Goal: Information Seeking & Learning: Find specific fact

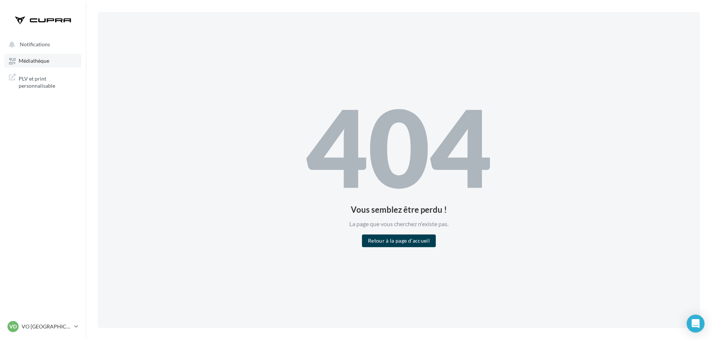
click at [52, 59] on link "Médiathèque" at bounding box center [42, 60] width 77 height 13
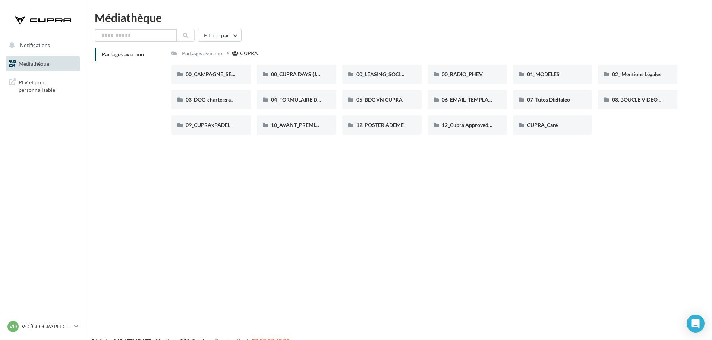
click at [135, 36] on input "text" at bounding box center [136, 35] width 82 height 13
type input "***"
click at [184, 37] on icon at bounding box center [185, 35] width 5 height 5
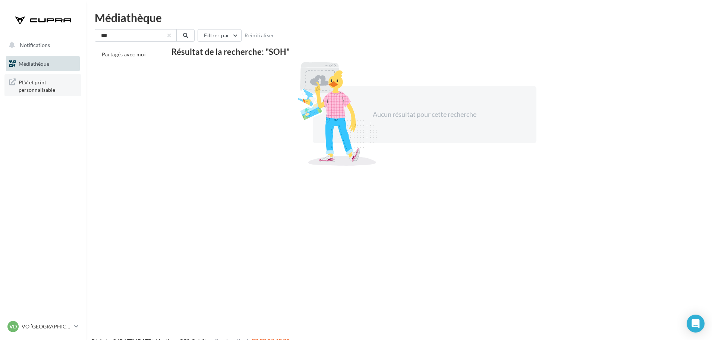
click at [54, 82] on span "PLV et print personnalisable" at bounding box center [48, 85] width 58 height 16
click at [143, 36] on input "***" at bounding box center [136, 35] width 82 height 13
click at [40, 67] on link "Médiathèque" at bounding box center [42, 64] width 77 height 16
click at [144, 32] on input "***" at bounding box center [136, 35] width 82 height 13
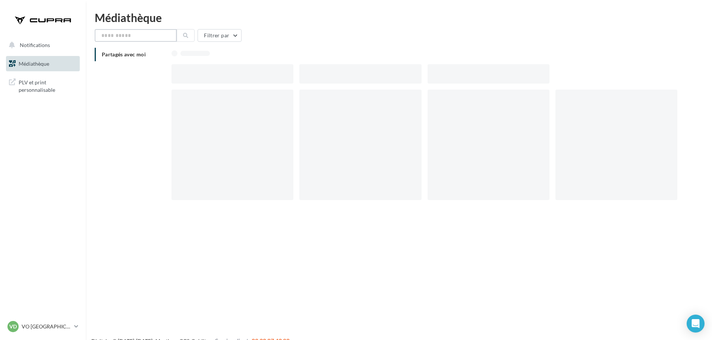
click at [144, 32] on input "text" at bounding box center [136, 35] width 82 height 13
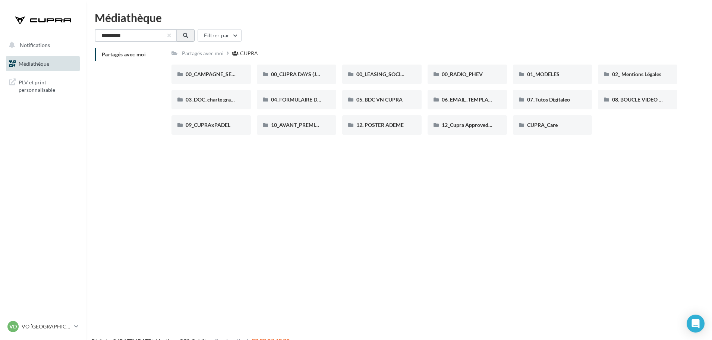
type input "**********"
click at [182, 36] on button at bounding box center [186, 35] width 18 height 13
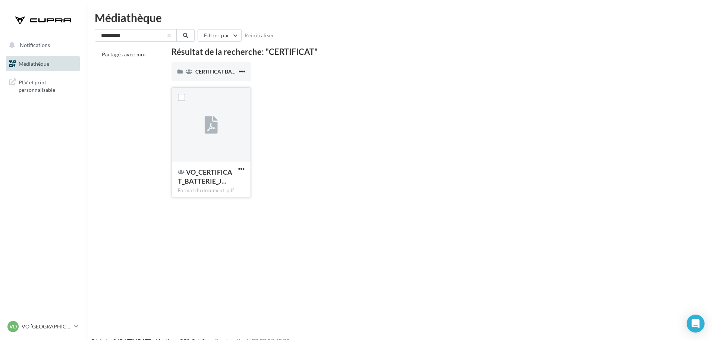
click at [209, 142] on div at bounding box center [211, 125] width 79 height 75
click at [182, 97] on label at bounding box center [181, 97] width 7 height 7
click at [202, 123] on div at bounding box center [211, 125] width 79 height 75
click at [207, 187] on div "Format du document: pdf" at bounding box center [211, 190] width 67 height 7
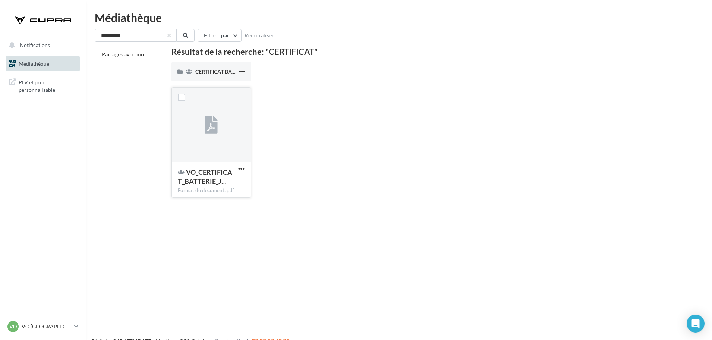
click at [197, 142] on div at bounding box center [211, 125] width 79 height 75
click at [187, 100] on div at bounding box center [181, 97] width 19 height 19
click at [183, 98] on label at bounding box center [181, 97] width 7 height 7
click at [209, 182] on span "VO_CERTIFICAT_BATTERIE_J…" at bounding box center [205, 176] width 54 height 17
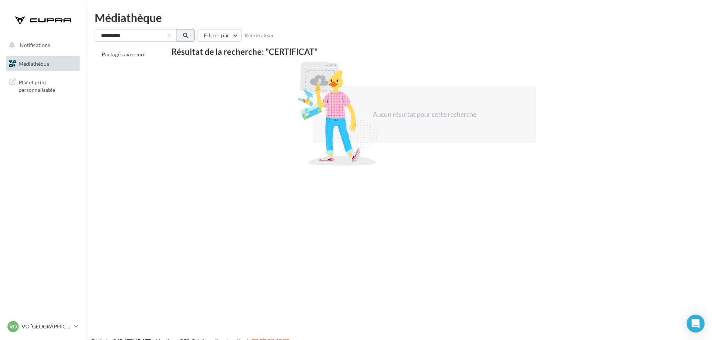
click at [192, 33] on button at bounding box center [186, 35] width 18 height 13
click at [142, 35] on input "**********" at bounding box center [136, 35] width 82 height 13
click at [189, 37] on button at bounding box center [186, 35] width 18 height 13
click at [75, 61] on link "Médiathèque" at bounding box center [42, 64] width 77 height 16
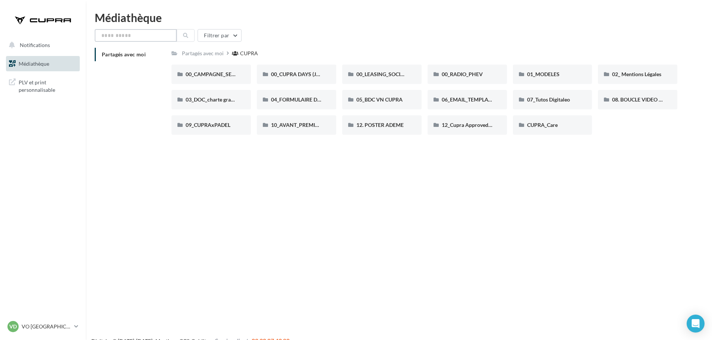
click at [157, 39] on input "text" at bounding box center [136, 35] width 82 height 13
type input "**********"
click at [190, 34] on button at bounding box center [186, 35] width 18 height 13
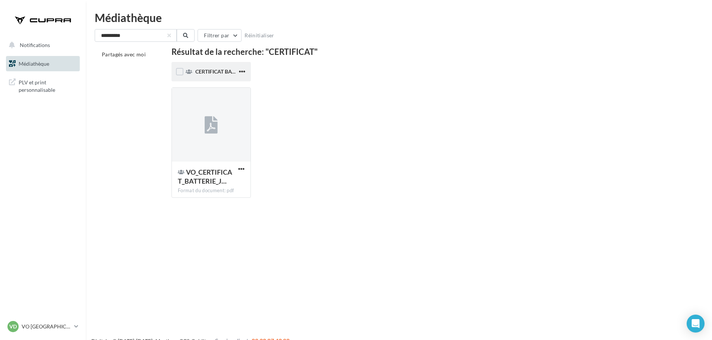
click at [216, 76] on div "CERTIFICAT BATTERIE" at bounding box center [210, 71] width 79 height 19
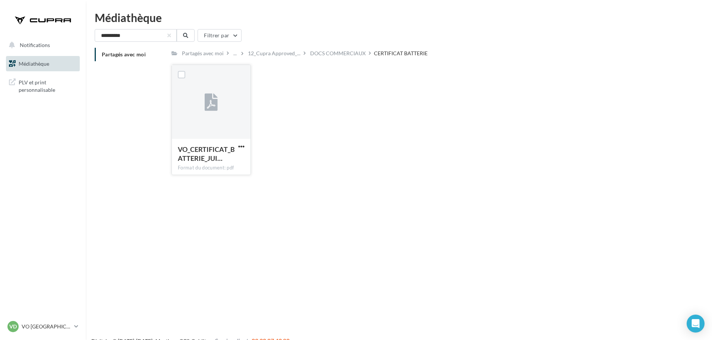
click at [215, 103] on icon at bounding box center [211, 102] width 13 height 17
click at [185, 74] on label at bounding box center [181, 74] width 7 height 7
click at [207, 153] on span "VO_CERTIFICAT_BATTERIE_JUI…" at bounding box center [206, 153] width 57 height 17
click at [208, 153] on span "VO_CERTIFICAT_BATTERIE_JUI…" at bounding box center [206, 153] width 57 height 17
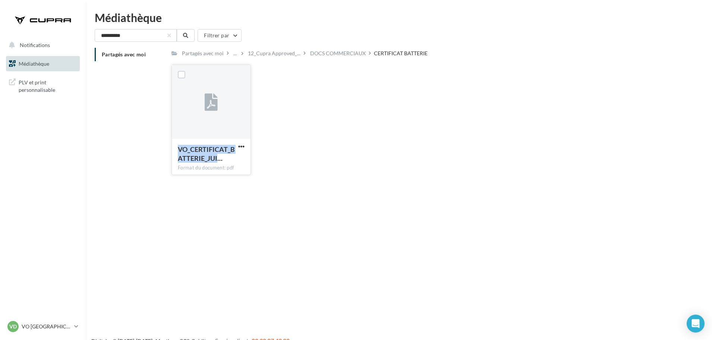
click at [208, 153] on span "VO_CERTIFICAT_BATTERIE_JUI…" at bounding box center [206, 153] width 57 height 17
click at [217, 169] on div "Format du document: pdf" at bounding box center [211, 167] width 67 height 7
click at [201, 107] on div at bounding box center [211, 102] width 79 height 75
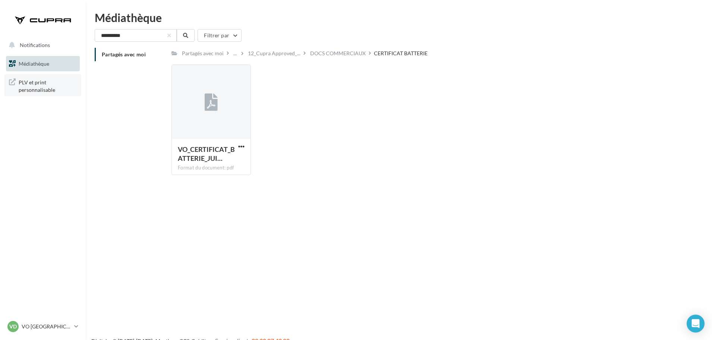
click at [40, 89] on span "PLV et print personnalisable" at bounding box center [48, 85] width 58 height 16
click at [39, 331] on div "[PERSON_NAME] DUNKERQUE vocupra-bach-59640" at bounding box center [39, 326] width 64 height 11
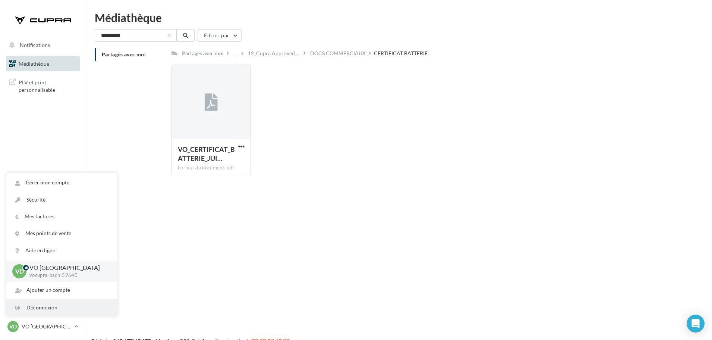
click at [61, 309] on div "Déconnexion" at bounding box center [61, 307] width 111 height 17
